Goal: Task Accomplishment & Management: Manage account settings

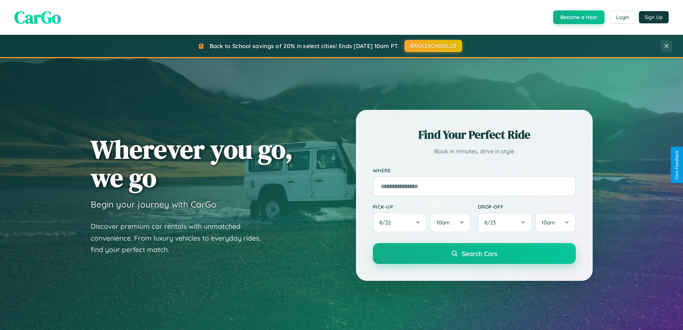
scroll to position [1380, 0]
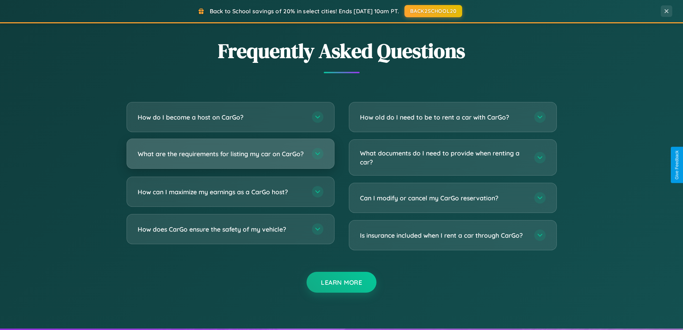
click at [230, 156] on h3 "What are the requirements for listing my car on CarGo?" at bounding box center [221, 153] width 167 height 9
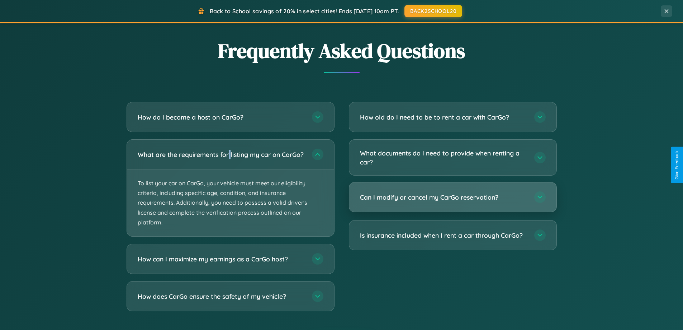
click at [453, 197] on h3 "Can I modify or cancel my CarGo reservation?" at bounding box center [443, 197] width 167 height 9
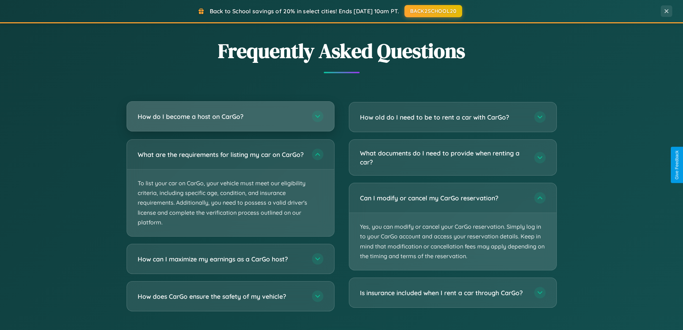
click at [230, 116] on h3 "How do I become a host on CarGo?" at bounding box center [221, 116] width 167 height 9
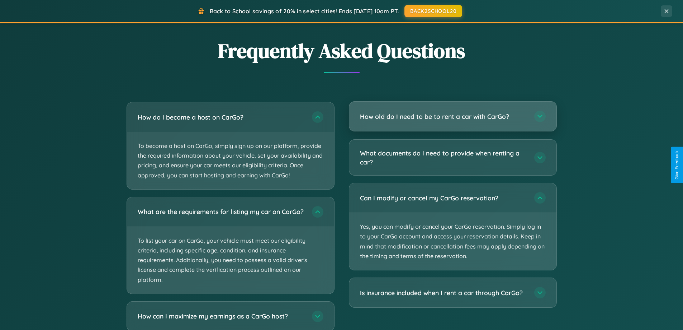
click at [453, 117] on h3 "How old do I need to be to rent a car with CarGo?" at bounding box center [443, 116] width 167 height 9
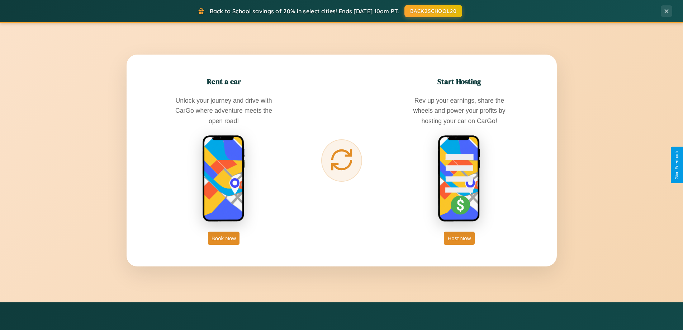
scroll to position [493, 0]
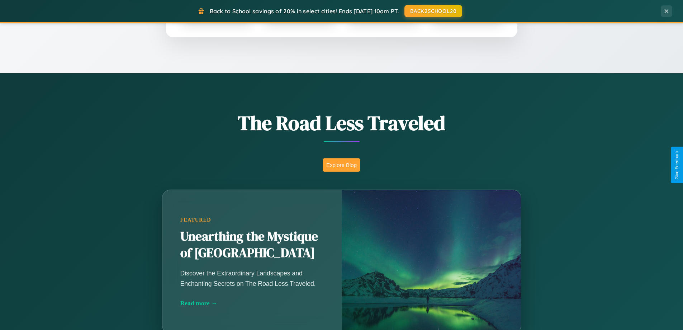
click at [341, 165] on button "Explore Blog" at bounding box center [342, 164] width 38 height 13
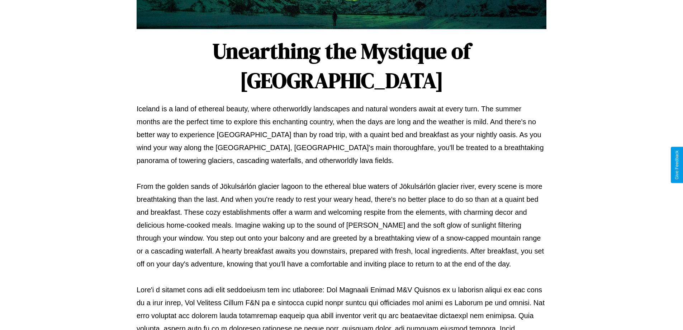
scroll to position [232, 0]
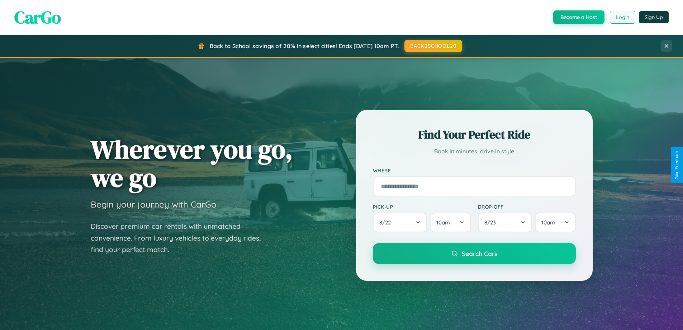
click at [622, 17] on button "Login" at bounding box center [622, 17] width 25 height 13
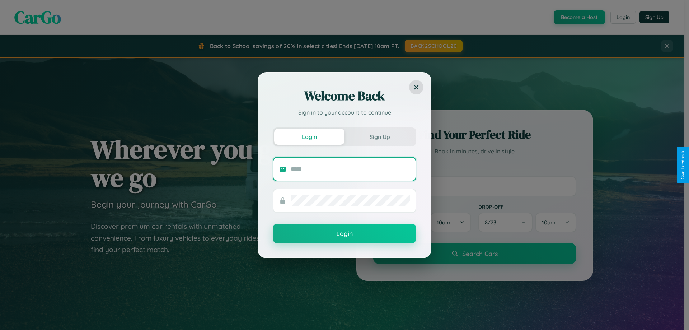
click at [350, 169] on input "text" at bounding box center [349, 168] width 119 height 11
type input "**********"
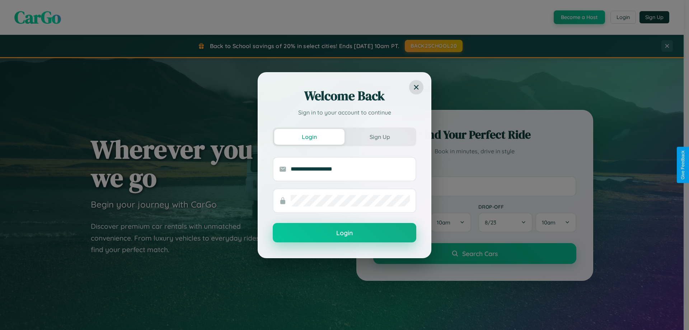
click at [344, 233] on button "Login" at bounding box center [344, 232] width 143 height 19
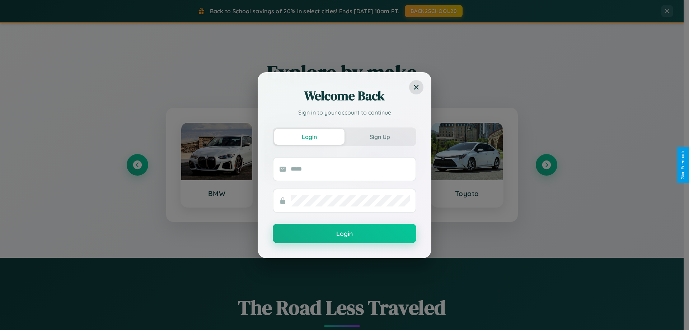
scroll to position [21, 0]
